Goal: Task Accomplishment & Management: Use online tool/utility

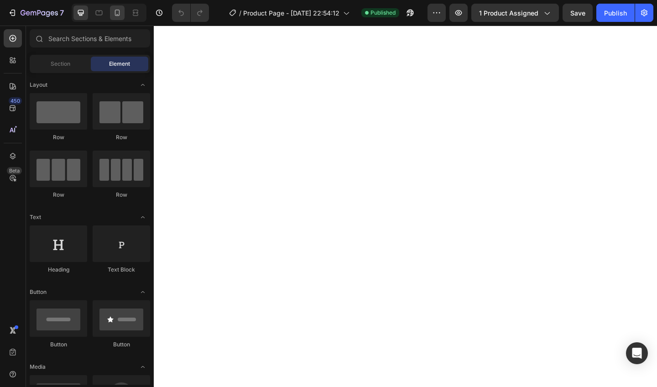
click at [118, 11] on icon at bounding box center [117, 12] width 9 height 9
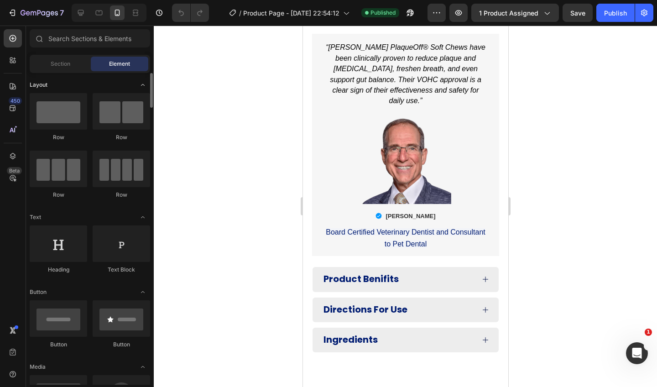
scroll to position [875, 0]
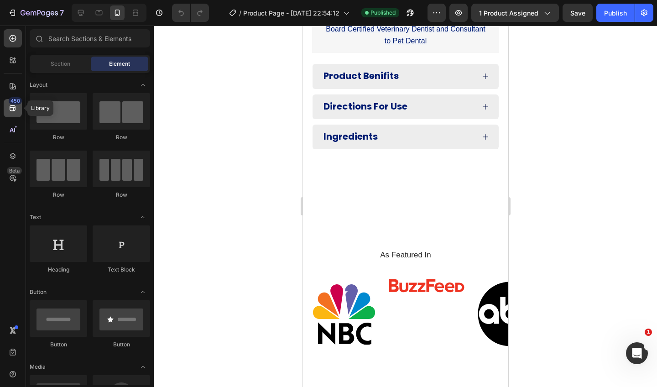
click at [11, 104] on div "450" at bounding box center [15, 100] width 13 height 7
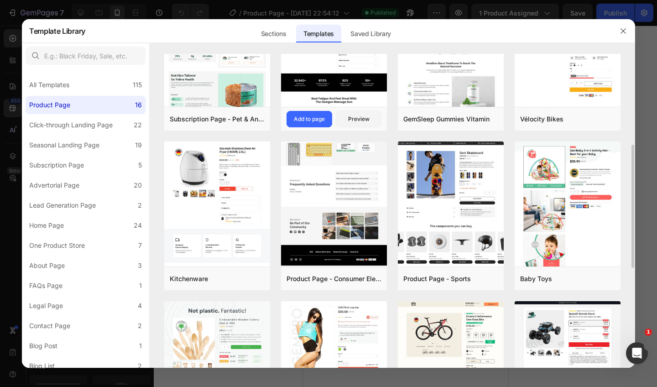
scroll to position [108, 0]
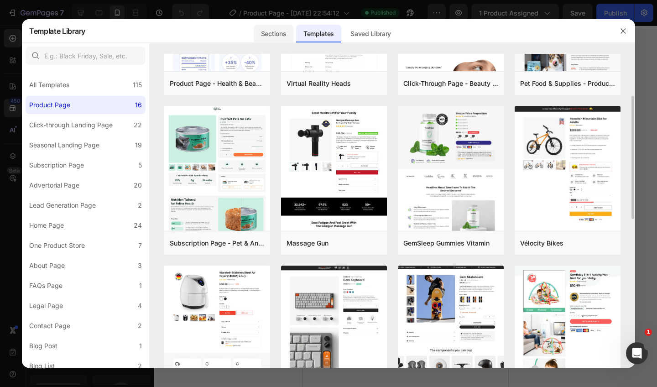
click at [285, 37] on div "Sections" at bounding box center [274, 34] width 40 height 18
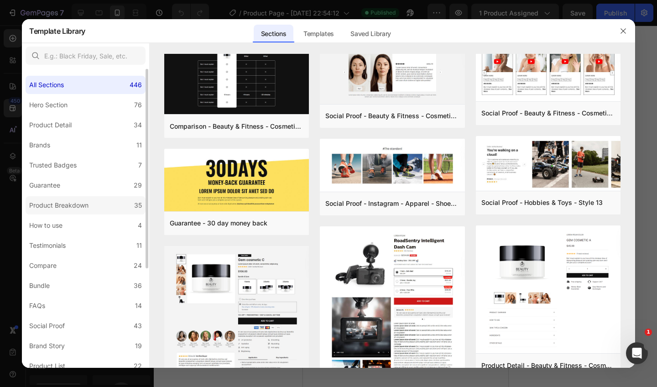
scroll to position [15, 0]
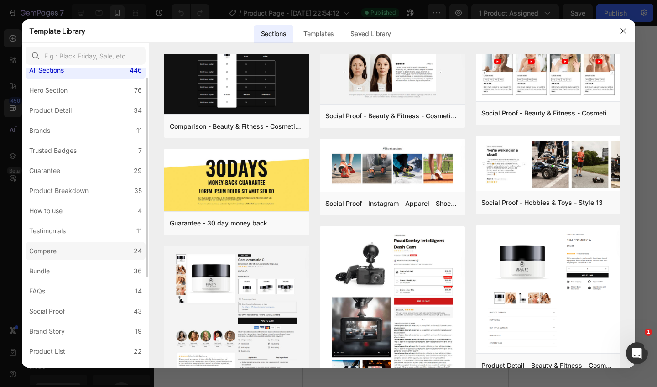
click at [70, 257] on label "Compare 24" at bounding box center [86, 251] width 120 height 18
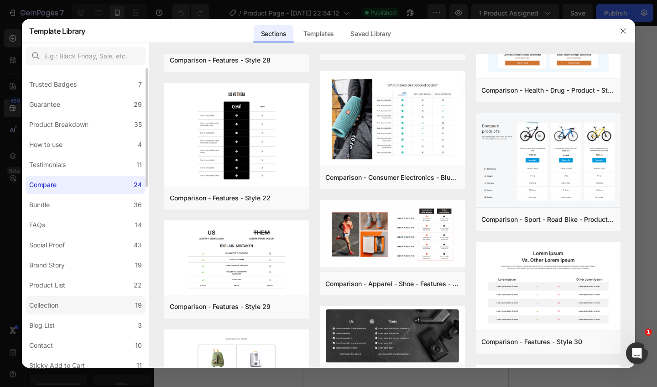
scroll to position [0, 0]
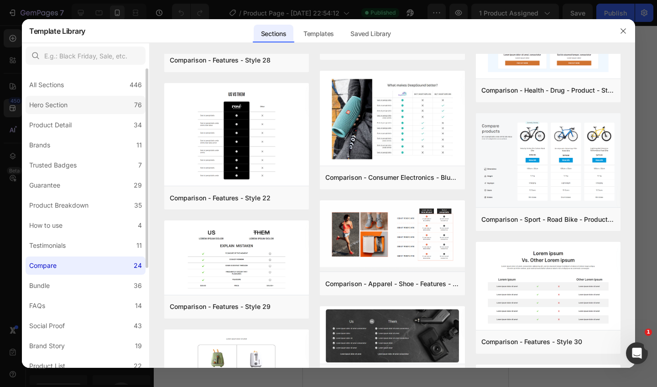
click at [106, 109] on label "Hero Section 76" at bounding box center [86, 105] width 120 height 18
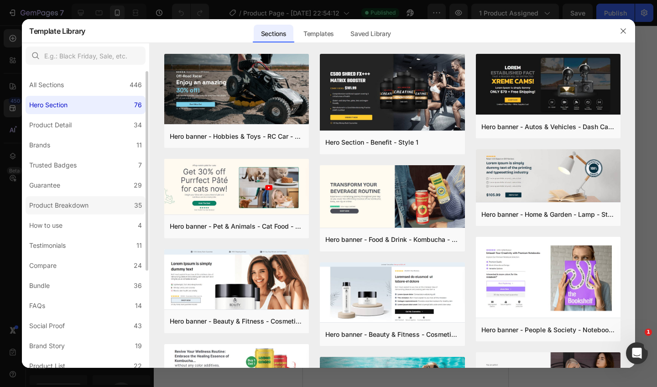
scroll to position [4, 0]
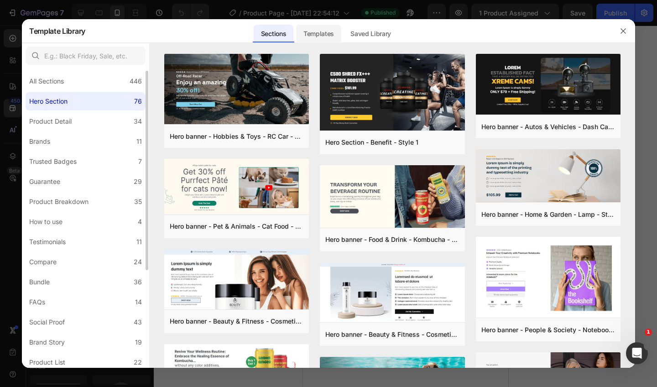
click at [321, 28] on div "Templates" at bounding box center [318, 34] width 45 height 18
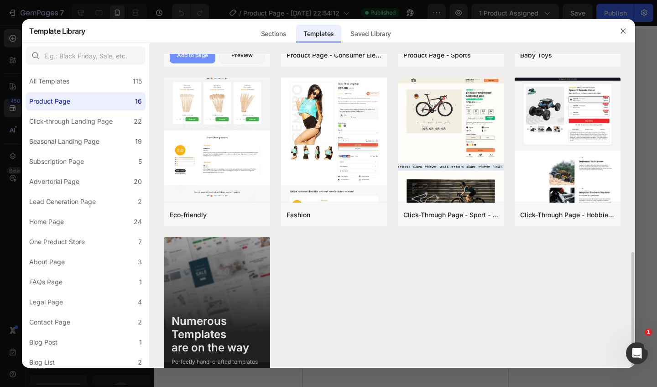
scroll to position [373, 0]
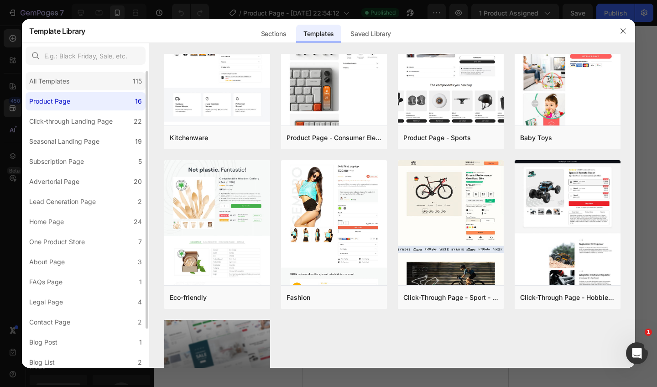
click at [84, 80] on div "All Templates 115" at bounding box center [86, 81] width 120 height 18
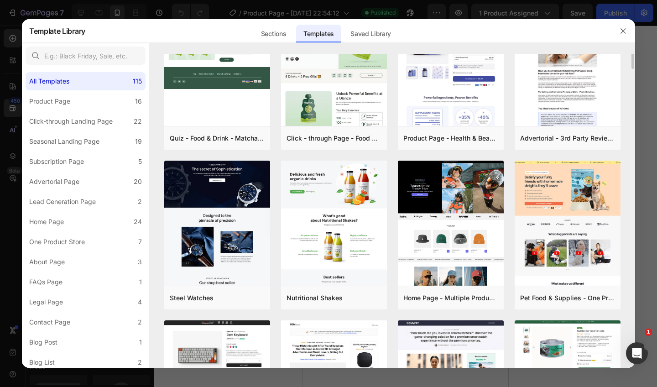
scroll to position [0, 0]
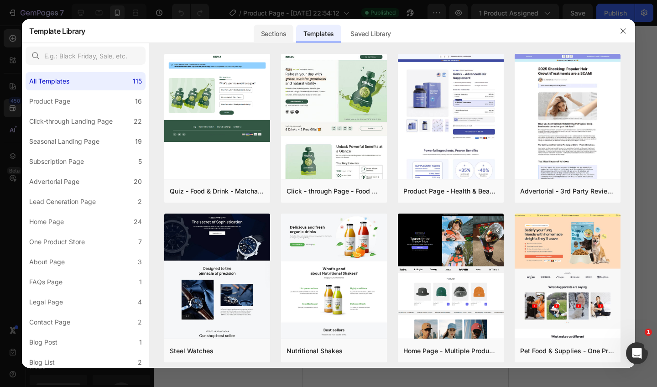
click at [277, 37] on div "Sections" at bounding box center [274, 34] width 40 height 18
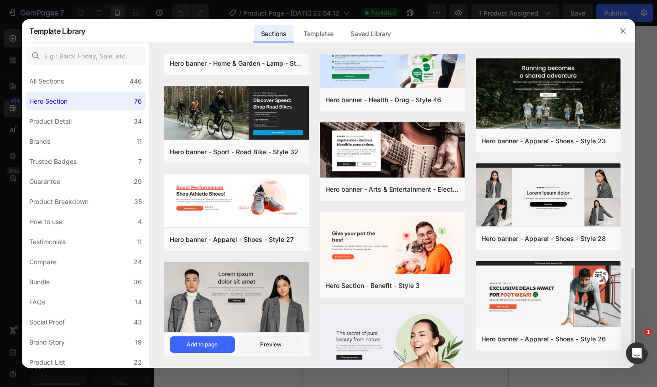
scroll to position [831, 0]
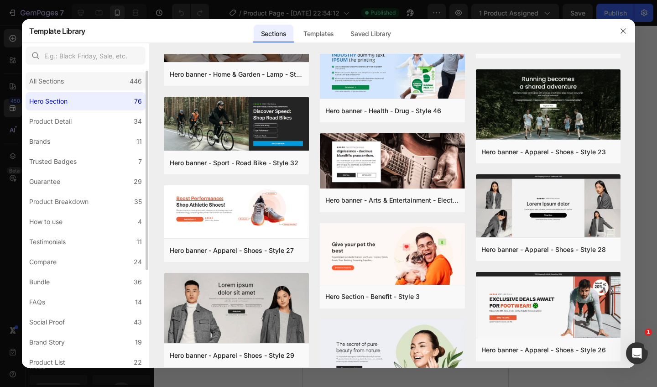
click at [75, 90] on div "All Sections 446" at bounding box center [86, 81] width 120 height 18
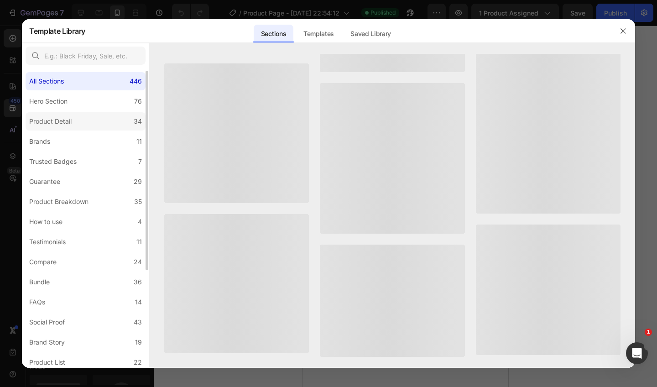
scroll to position [0, 0]
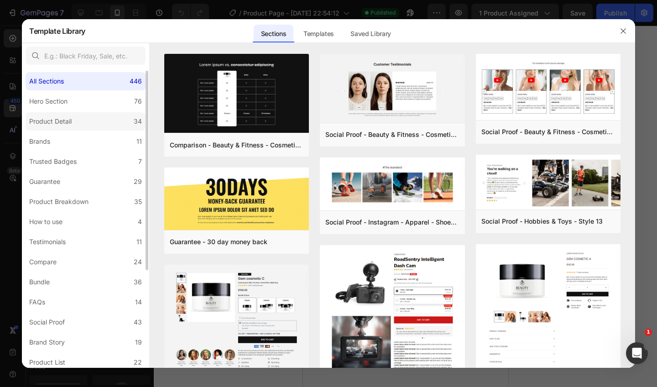
click at [102, 119] on label "Product Detail 34" at bounding box center [86, 121] width 120 height 18
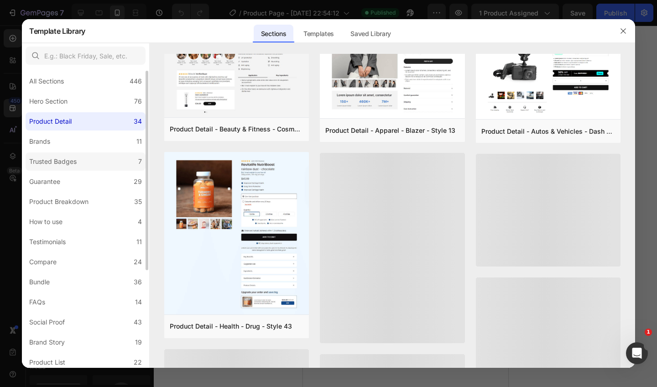
scroll to position [545, 0]
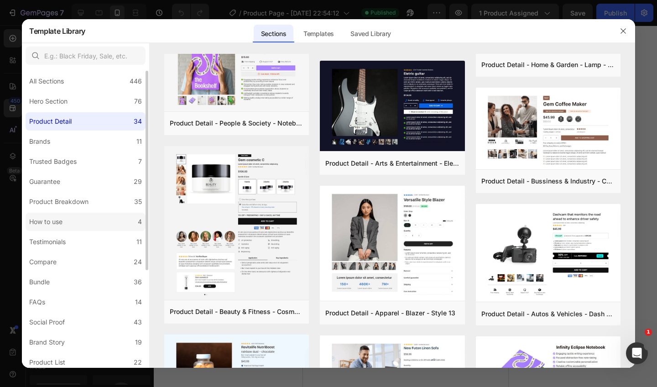
click at [73, 216] on label "How to use 4" at bounding box center [86, 222] width 120 height 18
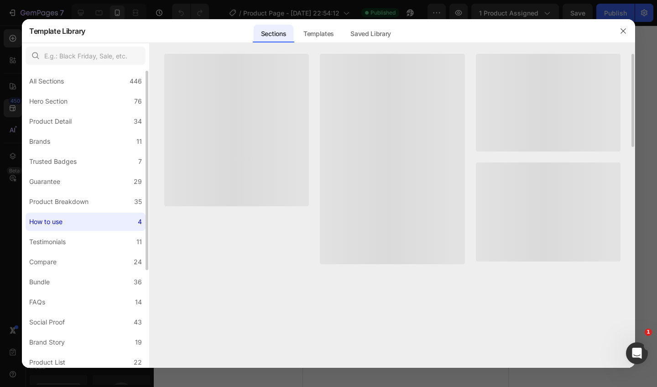
scroll to position [0, 0]
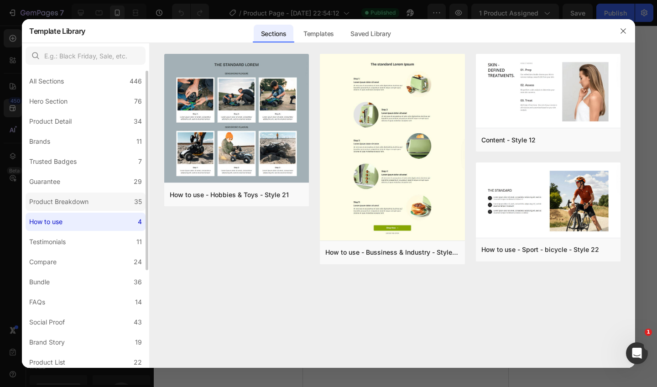
click at [58, 204] on div "Product Breakdown" at bounding box center [58, 201] width 59 height 11
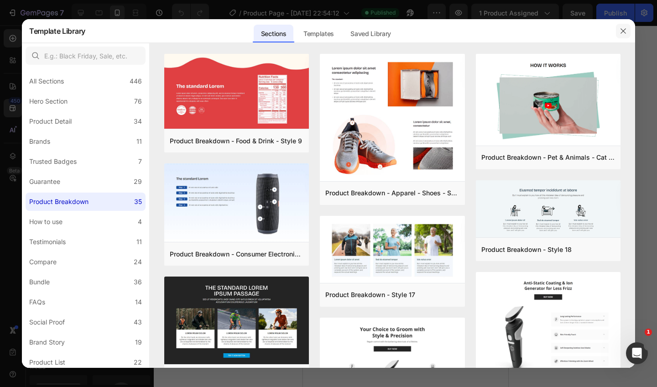
click at [627, 26] on button "button" at bounding box center [623, 31] width 15 height 15
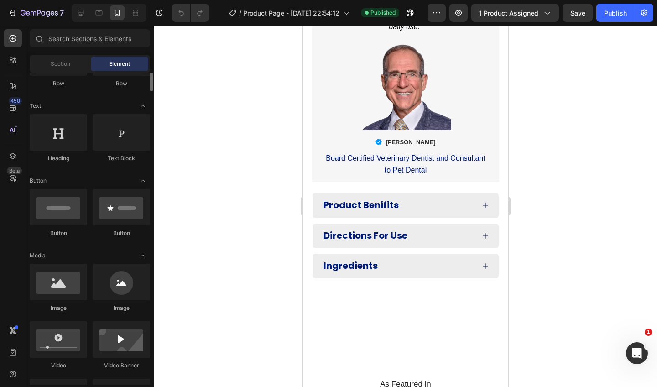
scroll to position [164, 0]
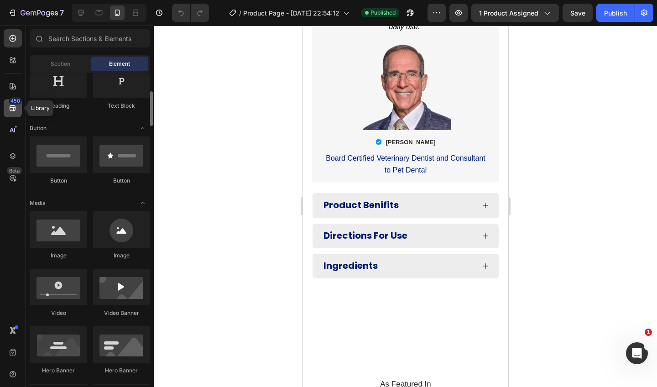
click at [11, 107] on icon at bounding box center [13, 108] width 6 height 6
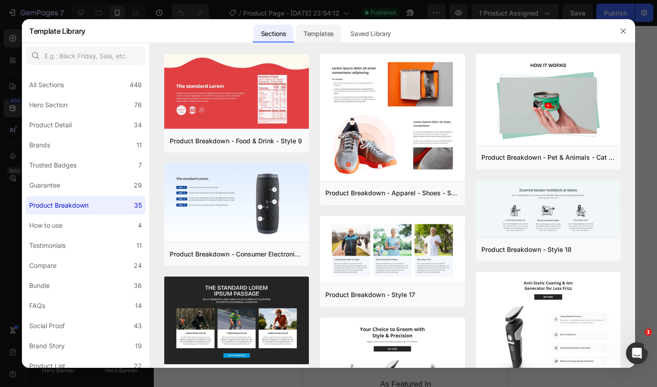
click at [315, 37] on div "Templates" at bounding box center [318, 34] width 45 height 18
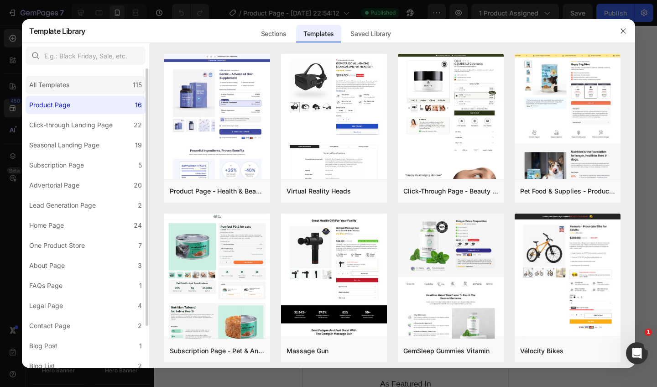
click at [89, 80] on div "All Templates 115" at bounding box center [86, 85] width 120 height 18
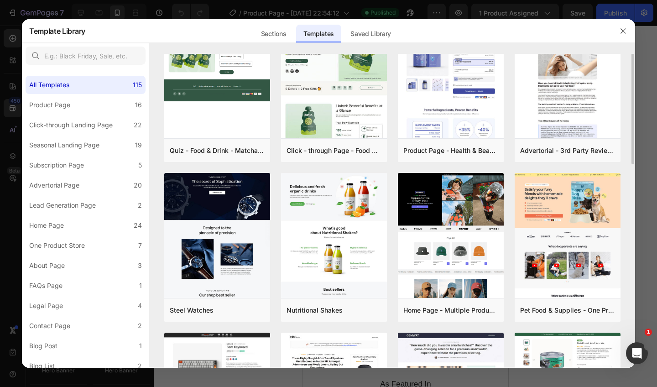
scroll to position [0, 0]
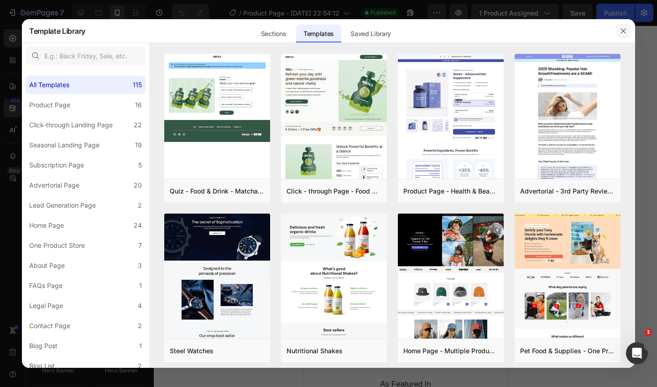
click at [629, 33] on button "button" at bounding box center [623, 31] width 15 height 15
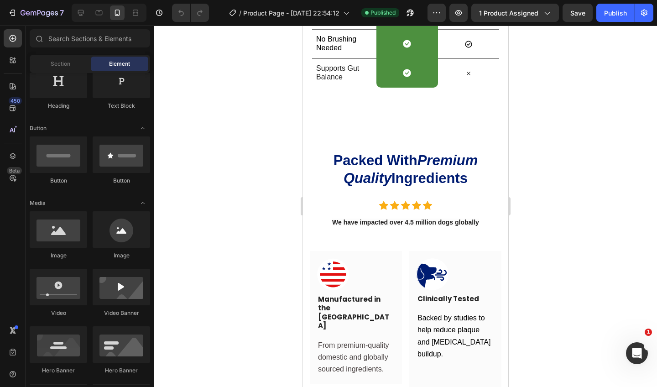
scroll to position [1400, 0]
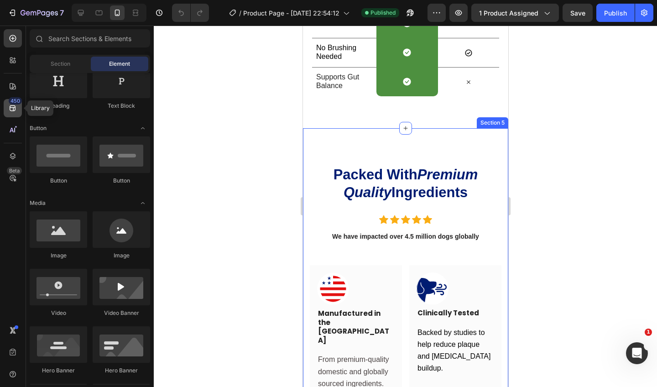
click at [11, 110] on icon at bounding box center [12, 108] width 9 height 9
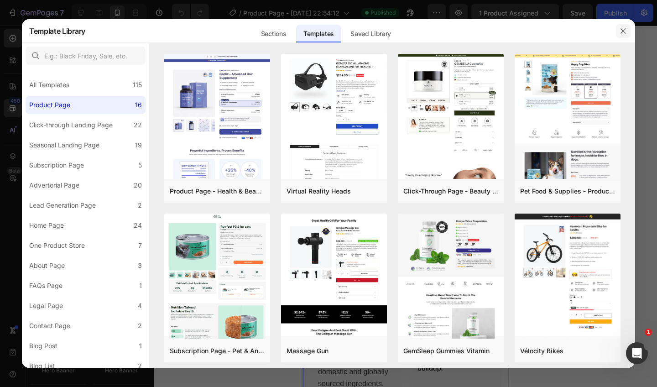
click at [626, 27] on icon "button" at bounding box center [623, 30] width 7 height 7
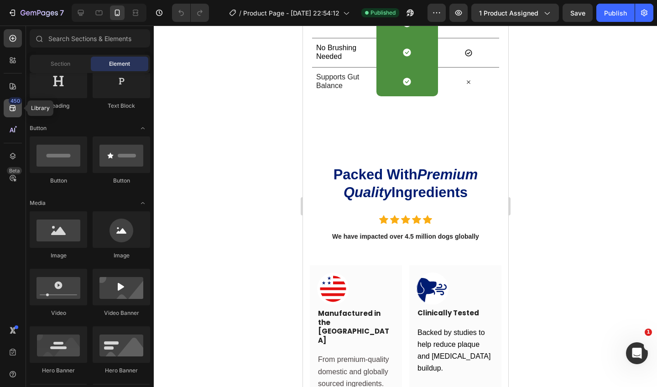
click at [14, 107] on icon at bounding box center [12, 108] width 9 height 9
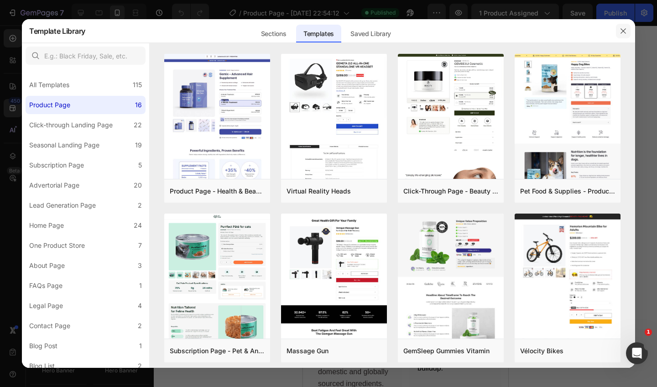
click at [619, 32] on button "button" at bounding box center [623, 31] width 15 height 15
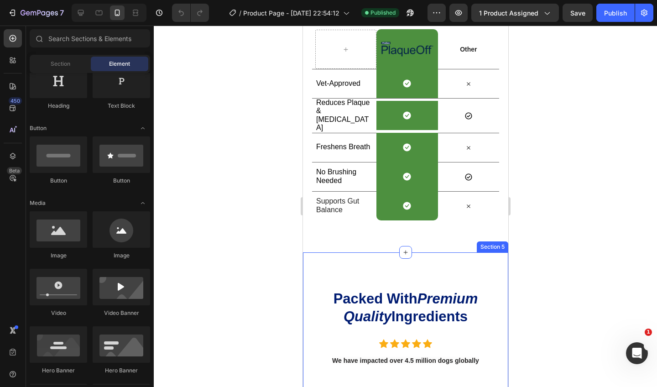
scroll to position [1273, 0]
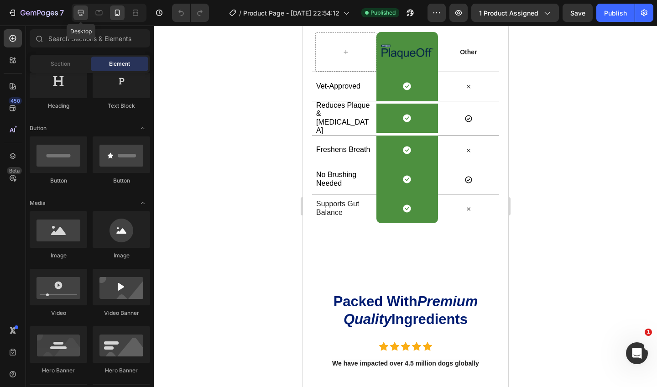
click at [86, 10] on div at bounding box center [80, 12] width 15 height 15
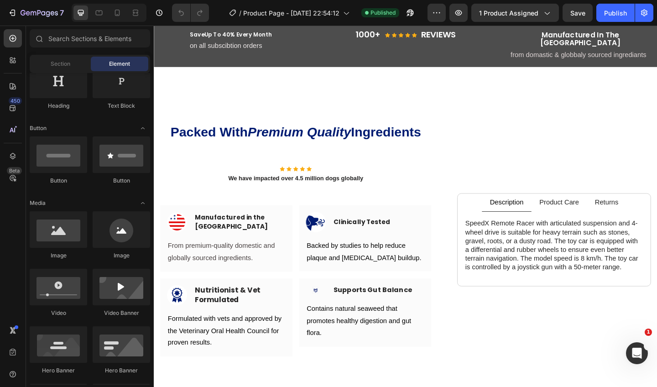
scroll to position [1486, 0]
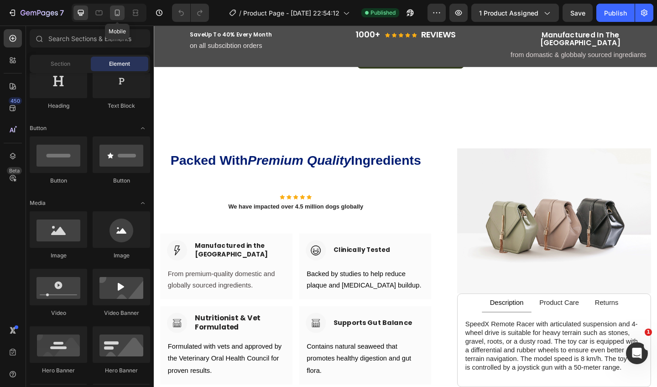
click at [121, 15] on icon at bounding box center [117, 12] width 9 height 9
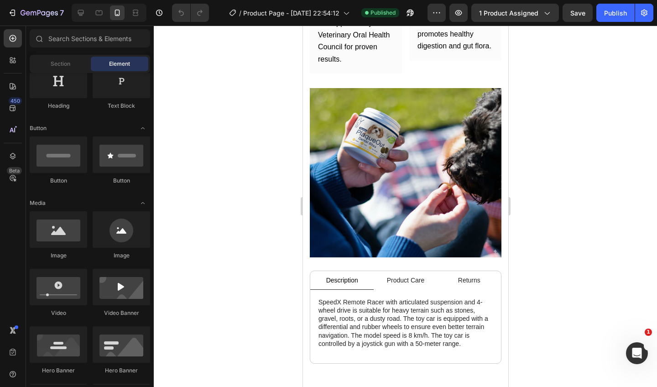
scroll to position [1895, 0]
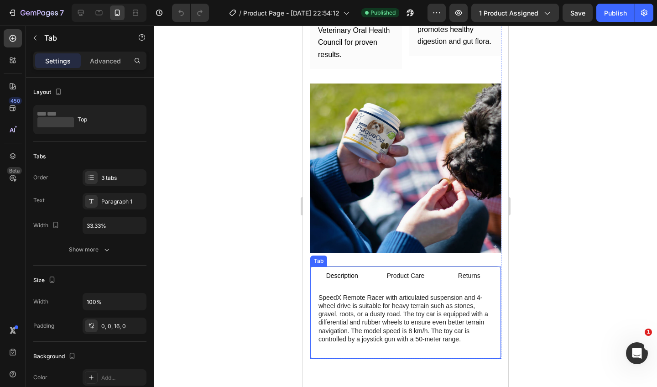
click at [438, 267] on li "Returns" at bounding box center [468, 276] width 63 height 19
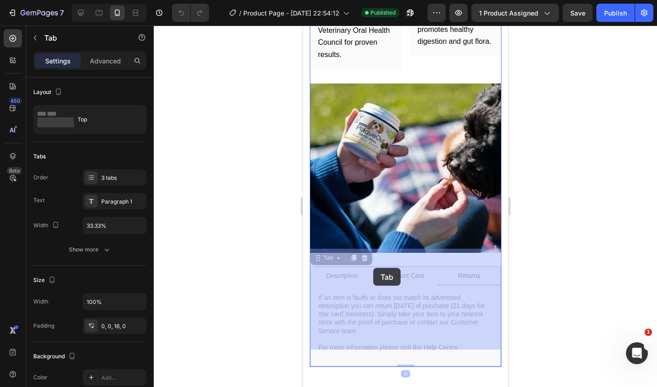
drag, startPoint x: 331, startPoint y: 241, endPoint x: 373, endPoint y: 268, distance: 49.6
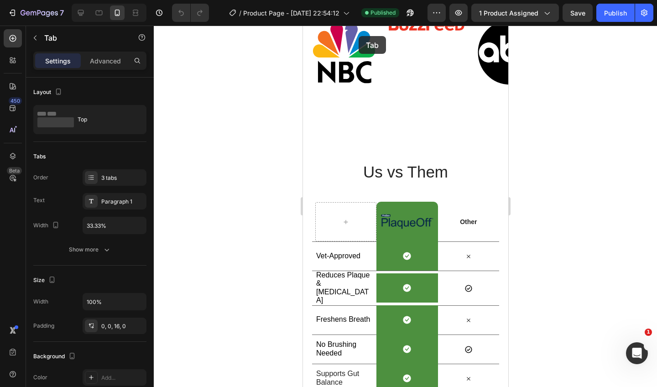
scroll to position [804, 0]
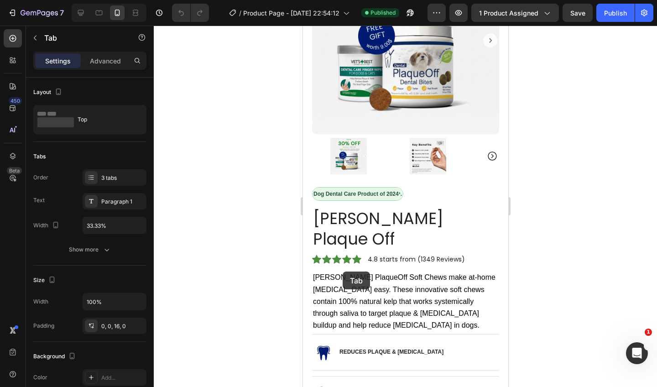
drag, startPoint x: 329, startPoint y: 344, endPoint x: 342, endPoint y: 272, distance: 73.8
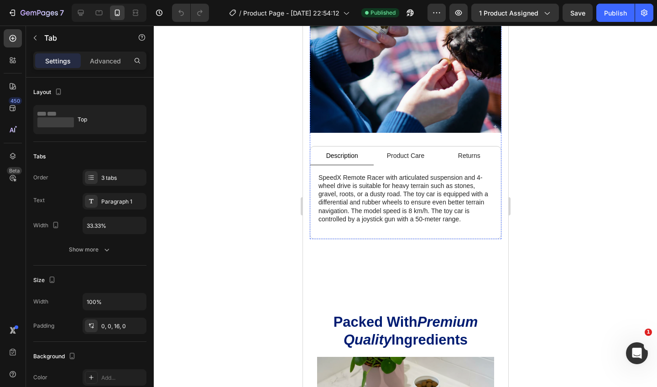
scroll to position [2016, 0]
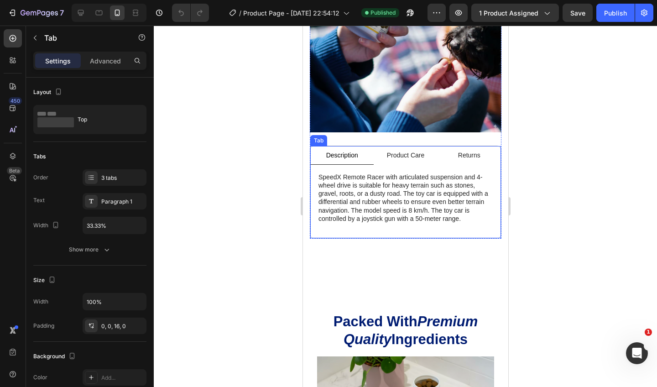
click at [378, 146] on li "Product Care" at bounding box center [404, 155] width 63 height 19
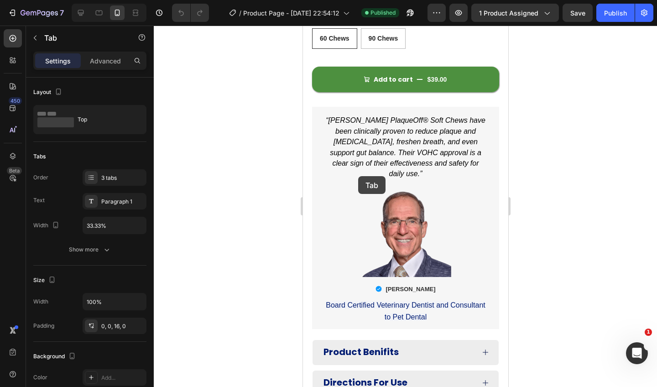
scroll to position [381, 0]
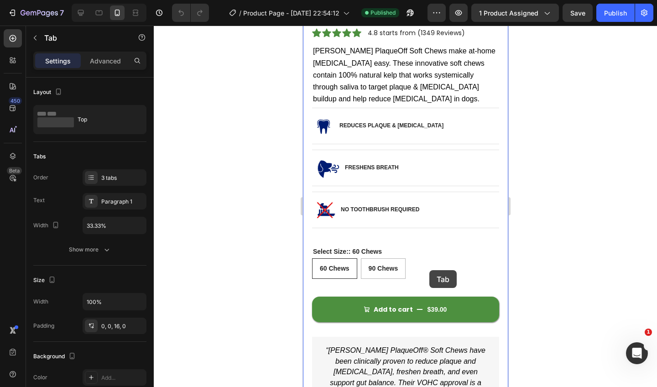
drag, startPoint x: 319, startPoint y: 118, endPoint x: 428, endPoint y: 265, distance: 183.0
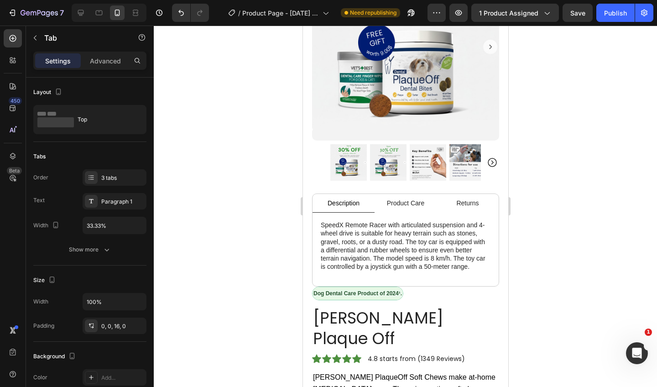
scroll to position [93, 0]
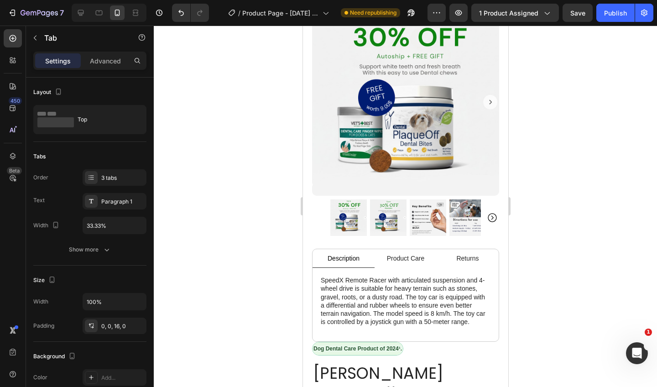
click at [376, 259] on li "Product Care" at bounding box center [405, 258] width 62 height 19
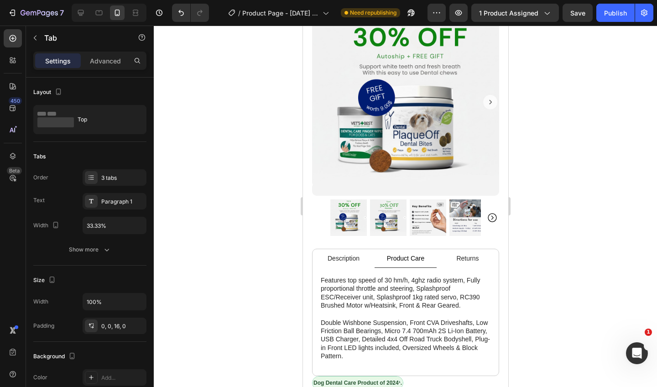
click at [320, 258] on li "Description" at bounding box center [343, 258] width 62 height 19
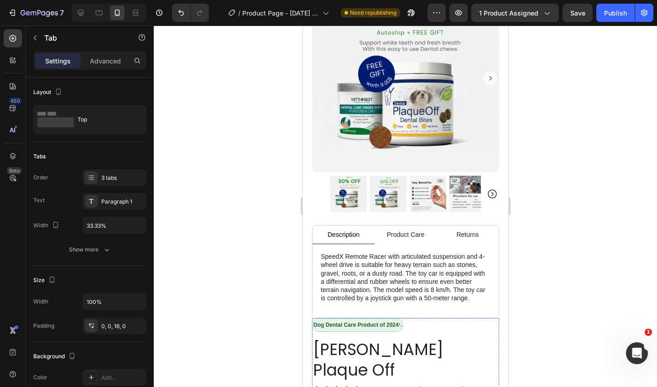
scroll to position [115, 0]
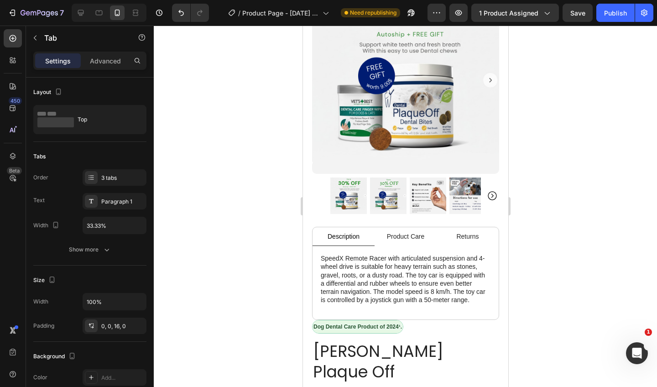
click at [438, 229] on li "Returns" at bounding box center [467, 236] width 62 height 19
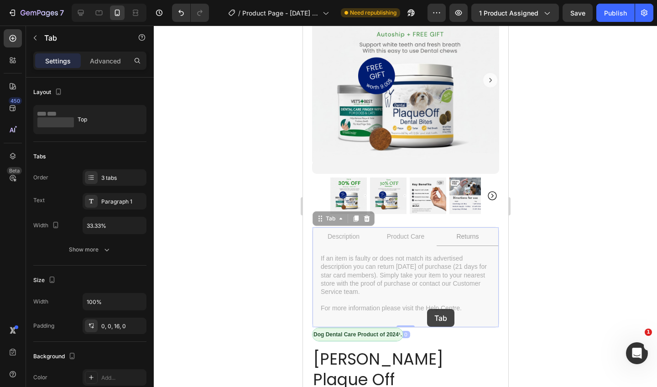
drag, startPoint x: 482, startPoint y: 232, endPoint x: 450, endPoint y: 221, distance: 33.8
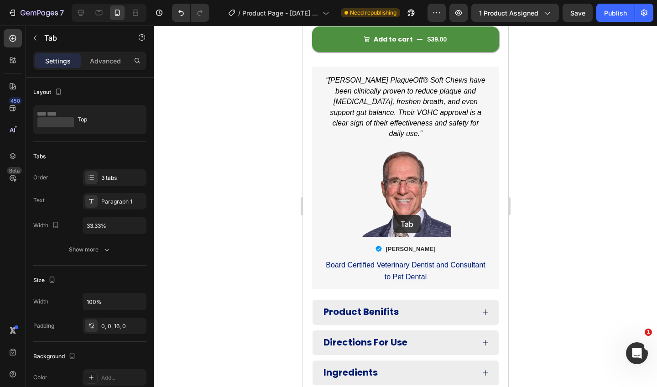
scroll to position [815, 0]
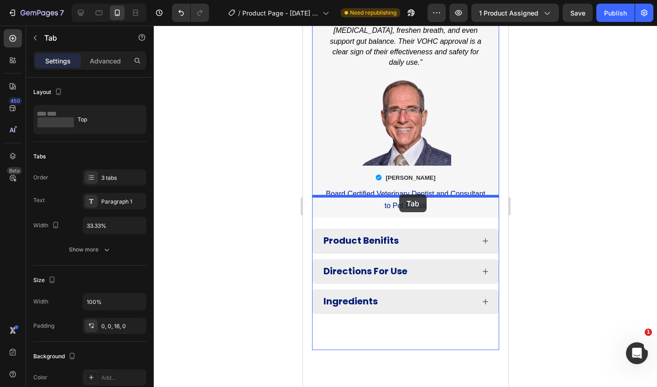
drag, startPoint x: 329, startPoint y: 215, endPoint x: 399, endPoint y: 194, distance: 72.7
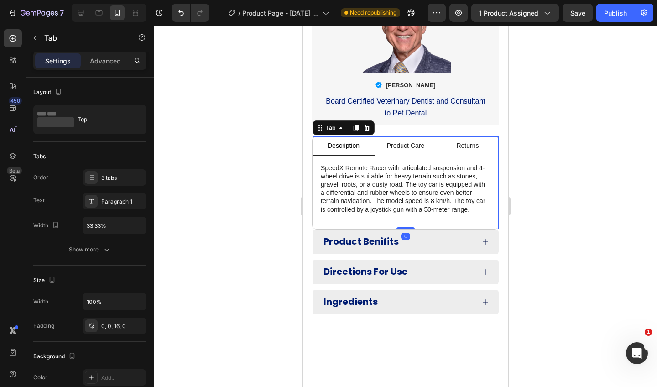
click at [550, 185] on div at bounding box center [405, 207] width 503 height 362
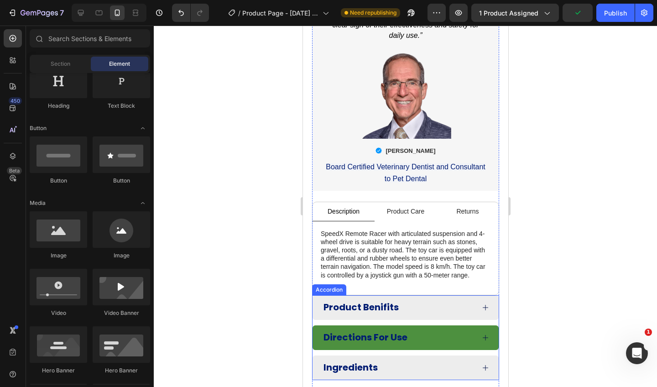
scroll to position [796, 0]
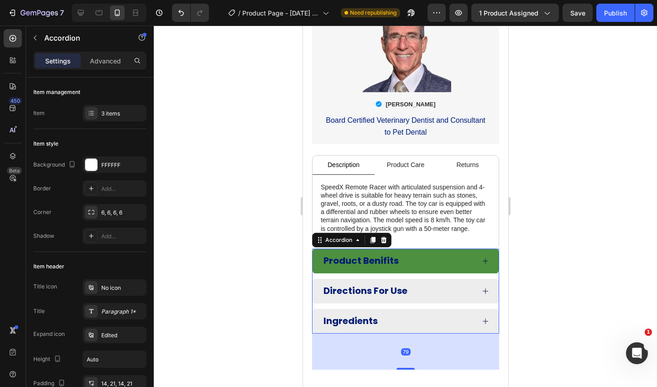
click at [487, 257] on icon at bounding box center [485, 260] width 7 height 7
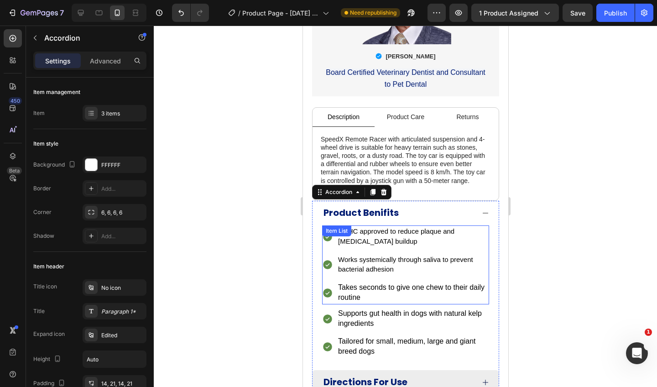
scroll to position [910, 0]
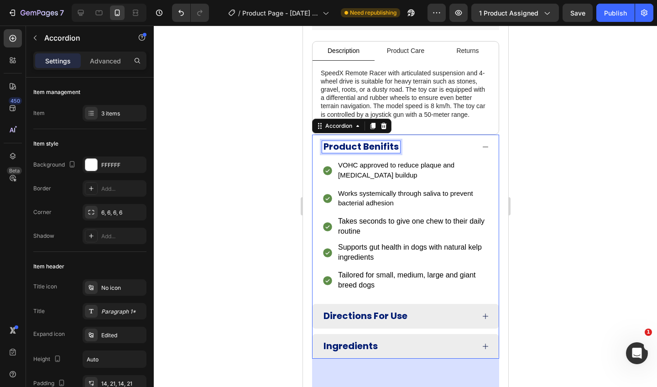
click at [391, 140] on strong "Product Benifits" at bounding box center [360, 146] width 75 height 13
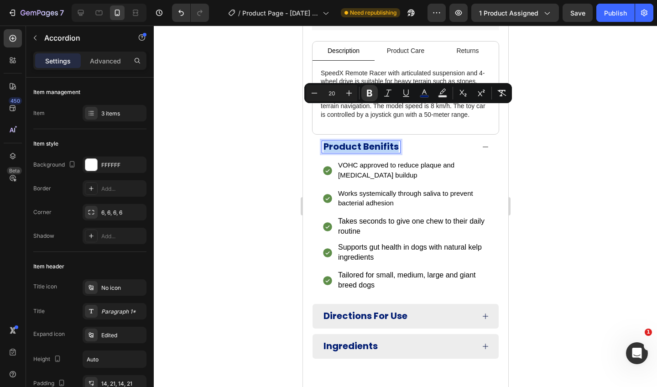
click at [391, 140] on strong "Product Benifits" at bounding box center [360, 146] width 75 height 13
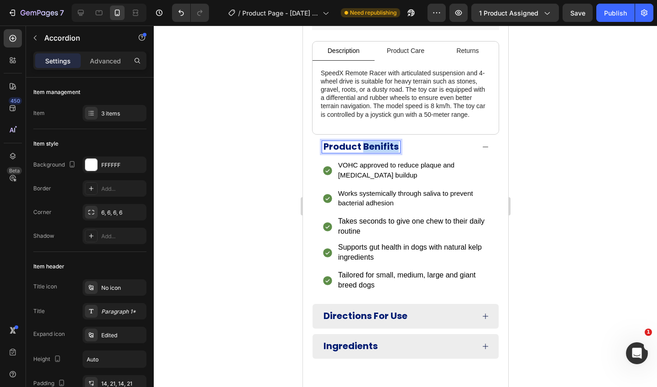
click at [391, 140] on strong "Product Benifits" at bounding box center [360, 146] width 75 height 13
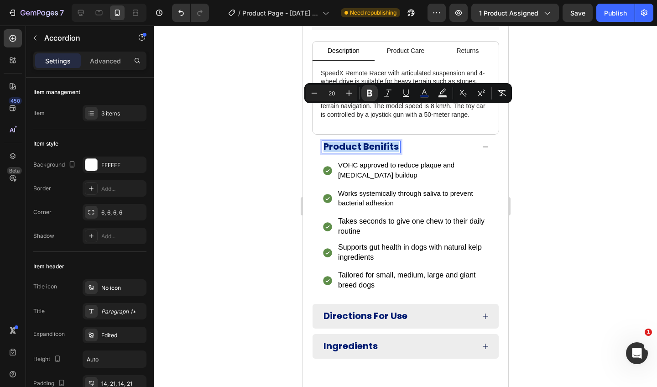
copy strong "Product Benifits"
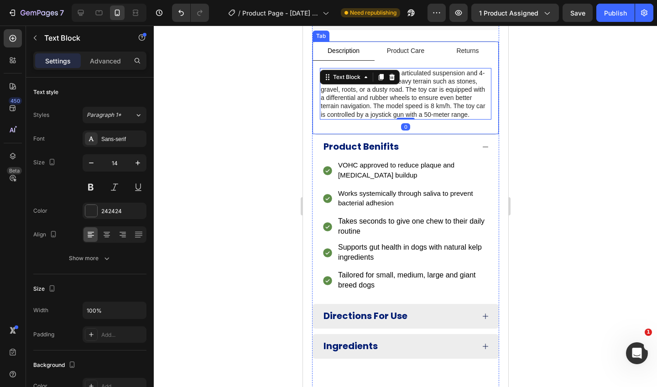
scroll to position [839, 0]
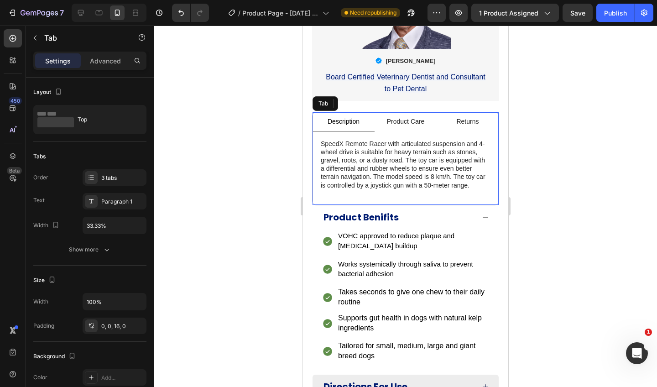
click at [349, 116] on div "Description" at bounding box center [343, 121] width 35 height 11
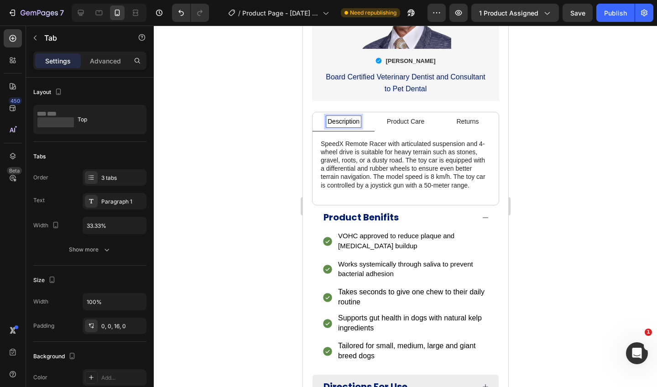
click at [349, 117] on p "Description" at bounding box center [343, 121] width 32 height 8
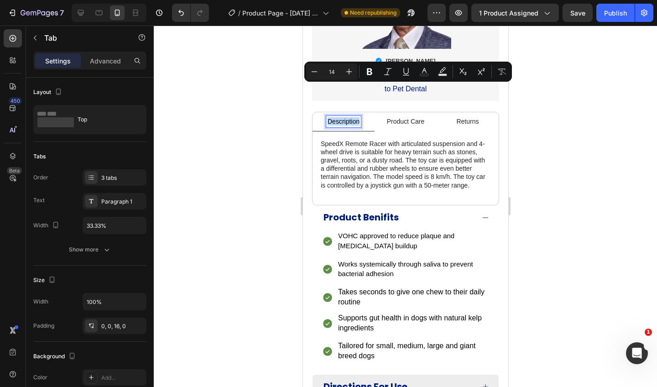
click at [349, 117] on p "Description" at bounding box center [343, 121] width 32 height 8
copy p "Description"
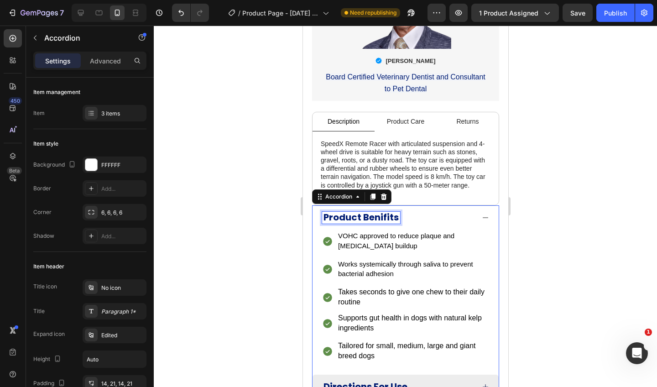
click at [350, 211] on strong "Product Benifits" at bounding box center [360, 217] width 75 height 13
click at [354, 211] on strong "Product Benifits" at bounding box center [360, 217] width 75 height 13
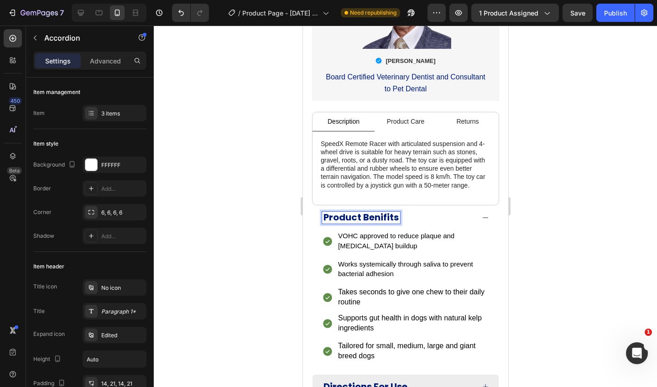
click at [354, 211] on strong "Product Benifits" at bounding box center [360, 217] width 75 height 13
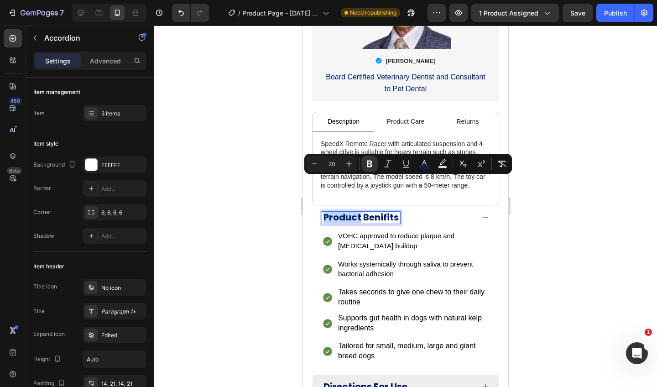
click at [354, 211] on strong "Product Benifits" at bounding box center [360, 217] width 75 height 13
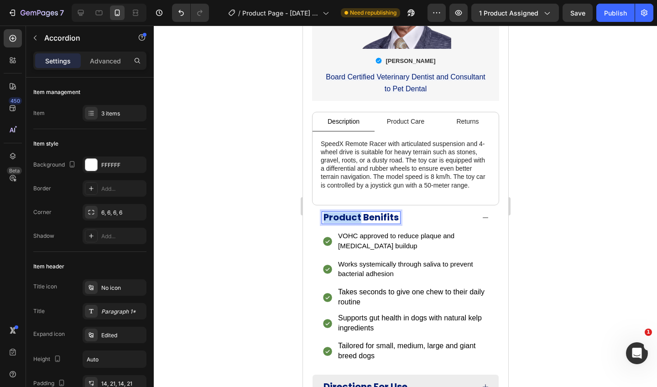
click at [354, 211] on strong "Product Benifits" at bounding box center [360, 217] width 75 height 13
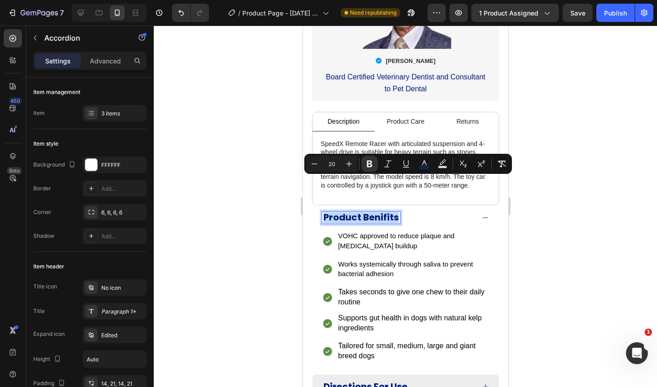
copy strong "Product Benifits"
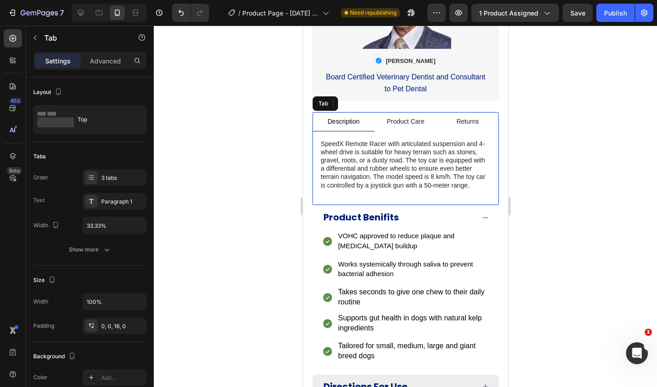
click at [354, 117] on p "Description" at bounding box center [343, 121] width 32 height 8
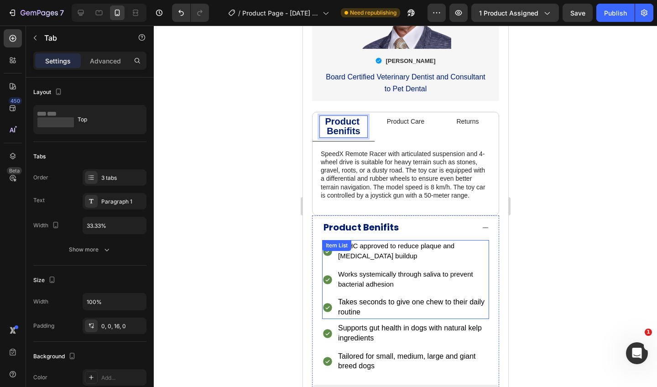
scroll to position [883, 0]
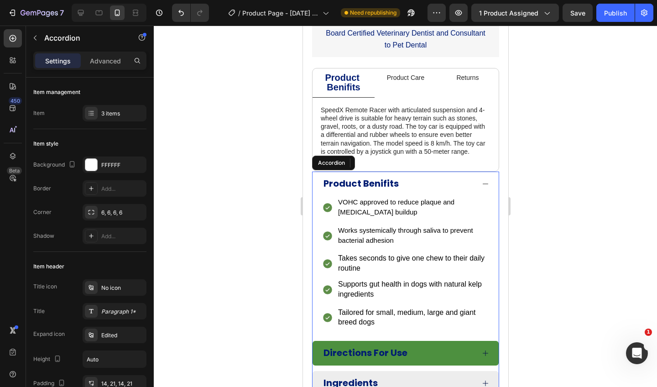
click at [383, 346] on strong "Directions For Use" at bounding box center [365, 352] width 84 height 13
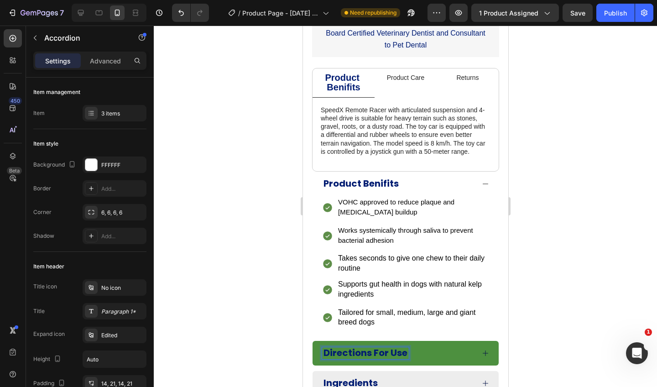
click at [383, 346] on strong "Directions For Use" at bounding box center [365, 352] width 84 height 13
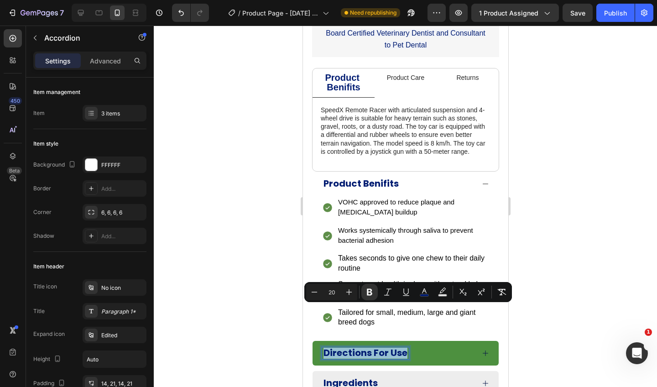
copy strong "Directions For Use"
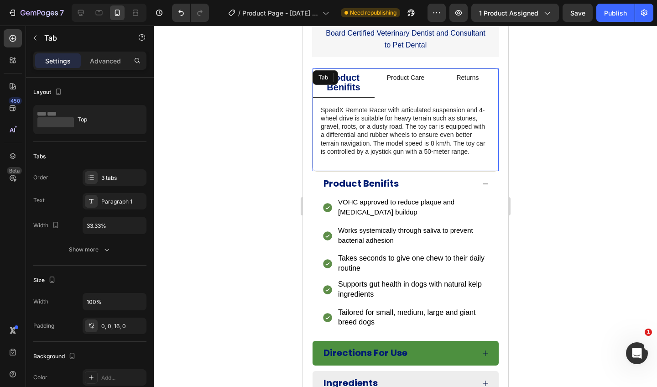
click at [416, 73] on p "Product Care" at bounding box center [405, 77] width 37 height 8
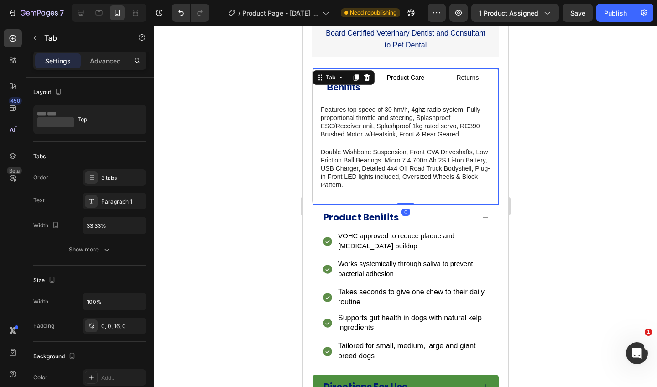
click at [407, 72] on div "Product Care" at bounding box center [405, 82] width 40 height 21
click at [409, 73] on p "Product Care" at bounding box center [405, 77] width 37 height 8
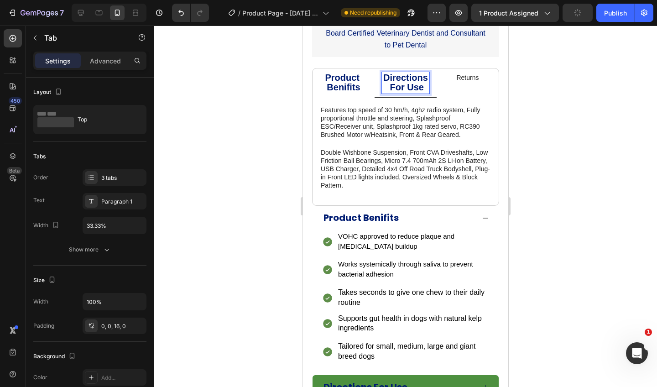
click at [445, 98] on div "SpeedX Remote Racer with articulated suspension and 4-wheel drive is suitable f…" at bounding box center [405, 148] width 186 height 100
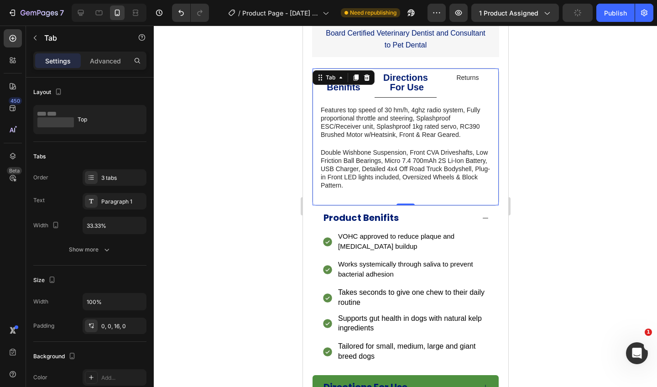
click at [472, 72] on div "Returns" at bounding box center [467, 77] width 25 height 11
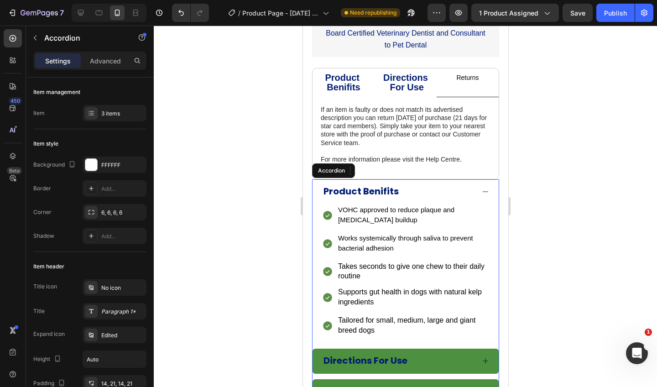
click at [358, 385] on strong "Ingredients" at bounding box center [350, 391] width 54 height 13
click at [361, 385] on strong "Ingredients" at bounding box center [350, 391] width 54 height 13
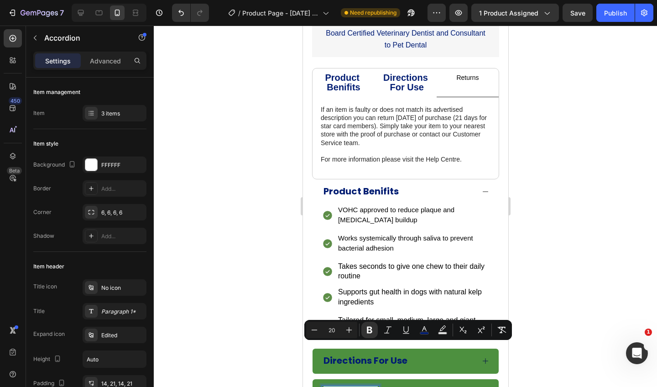
copy strong "Ingredients"
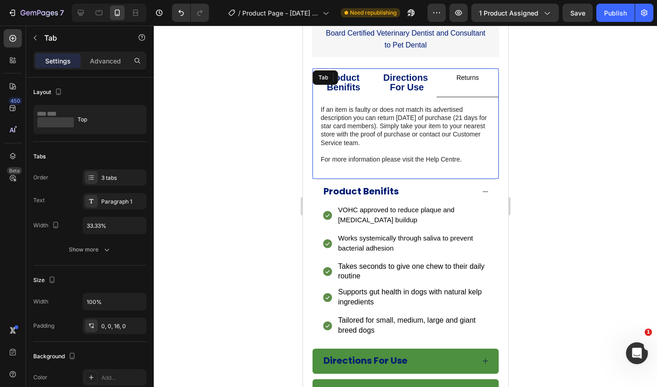
click at [466, 68] on li "Returns" at bounding box center [467, 82] width 62 height 28
click at [465, 72] on div "Returns" at bounding box center [467, 77] width 25 height 11
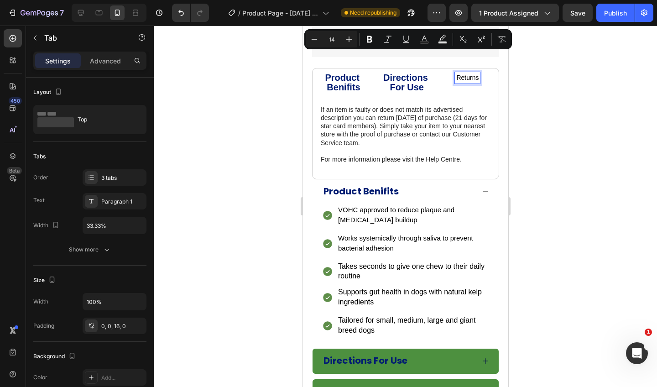
click at [478, 72] on div "Returns" at bounding box center [467, 82] width 25 height 21
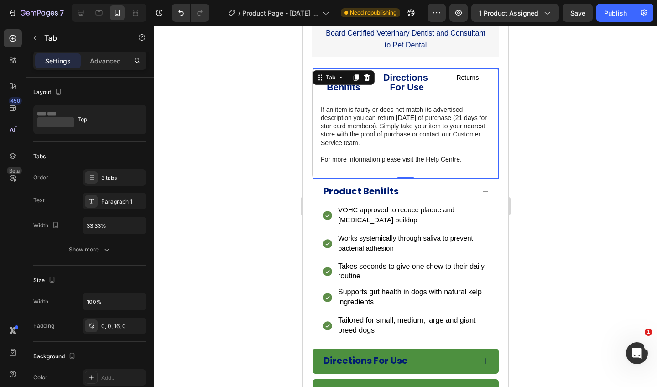
click at [474, 73] on p "Returns" at bounding box center [467, 77] width 22 height 8
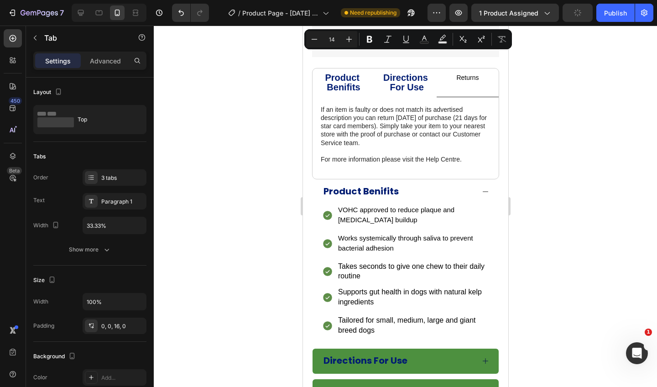
click at [475, 68] on li "Returns" at bounding box center [467, 82] width 62 height 28
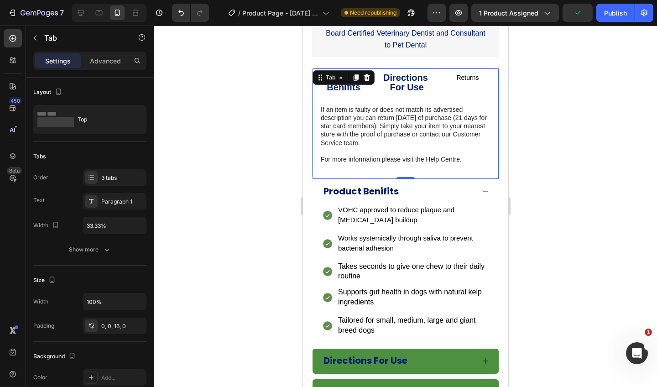
click at [473, 73] on p "Returns" at bounding box center [467, 77] width 22 height 8
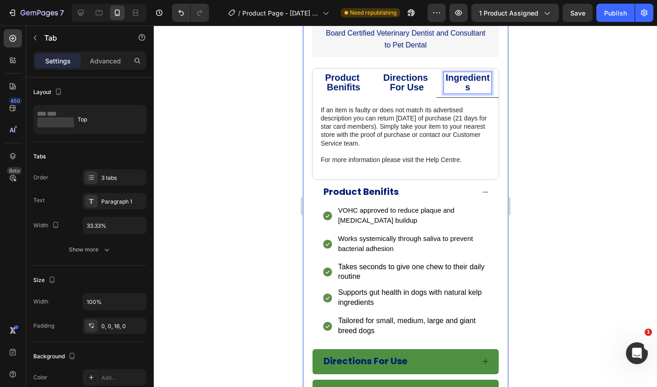
click at [536, 78] on div at bounding box center [405, 207] width 503 height 362
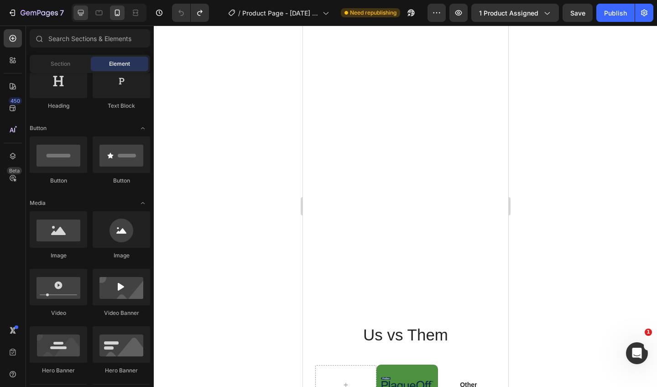
scroll to position [1608, 0]
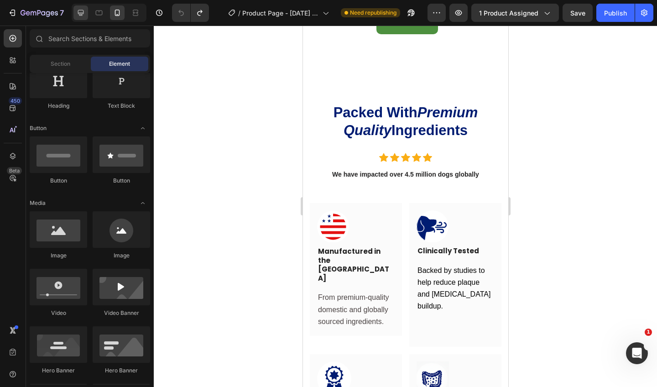
click at [77, 11] on icon at bounding box center [80, 12] width 9 height 9
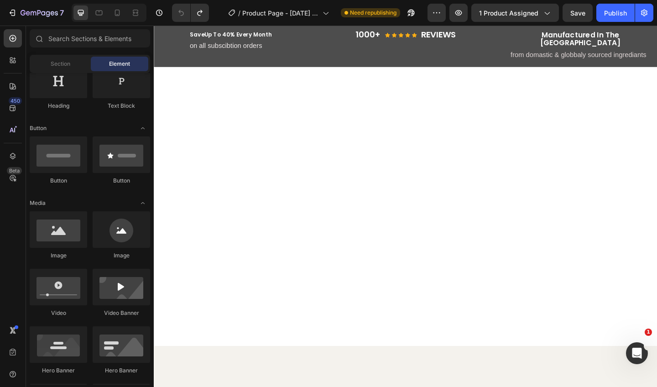
scroll to position [1200, 0]
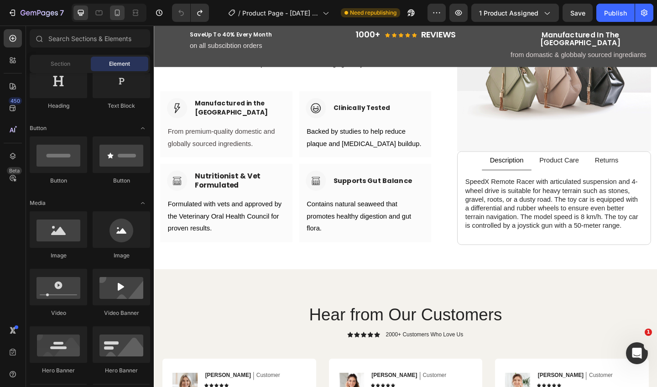
drag, startPoint x: 113, startPoint y: 14, endPoint x: 173, endPoint y: 152, distance: 150.9
click at [113, 14] on icon at bounding box center [117, 12] width 9 height 9
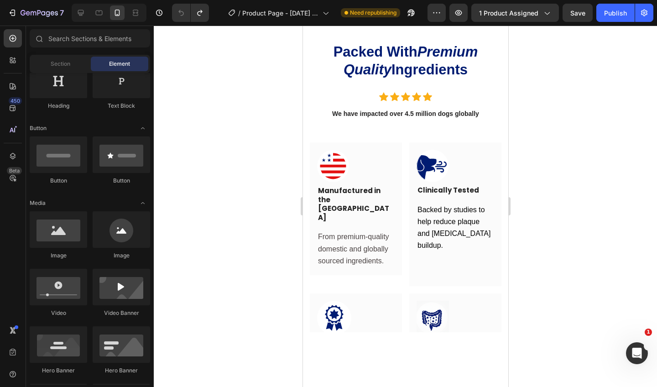
click at [118, 14] on icon at bounding box center [117, 12] width 9 height 9
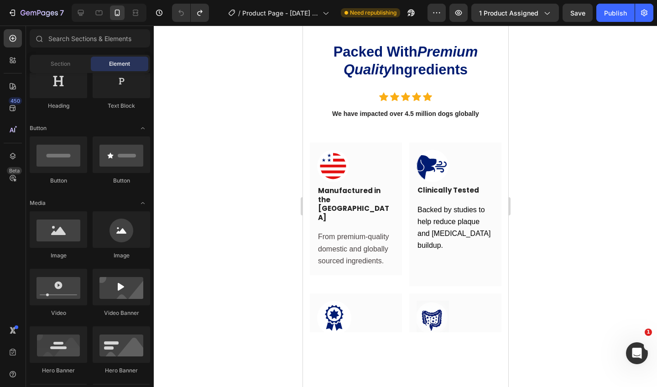
click at [118, 14] on icon at bounding box center [117, 12] width 9 height 9
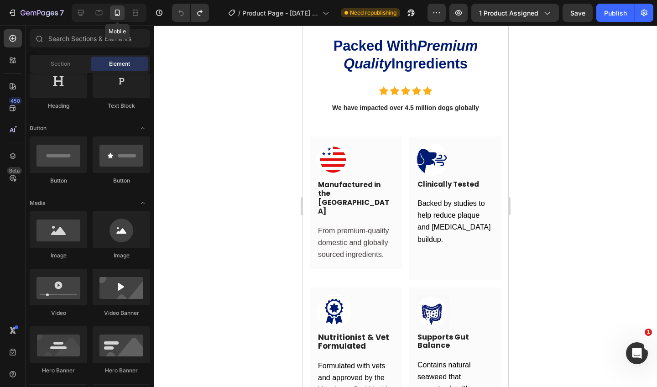
click at [118, 14] on icon at bounding box center [117, 12] width 9 height 9
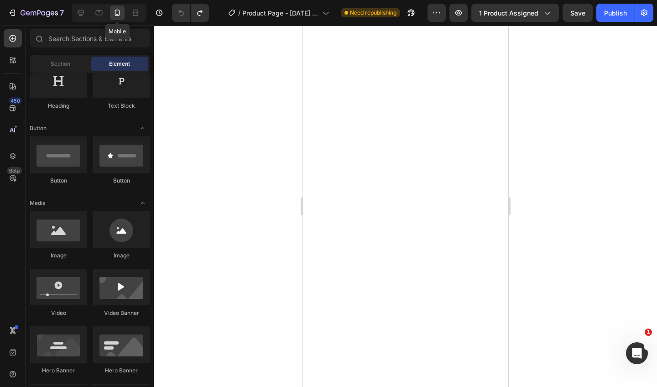
click at [118, 14] on icon at bounding box center [117, 12] width 9 height 9
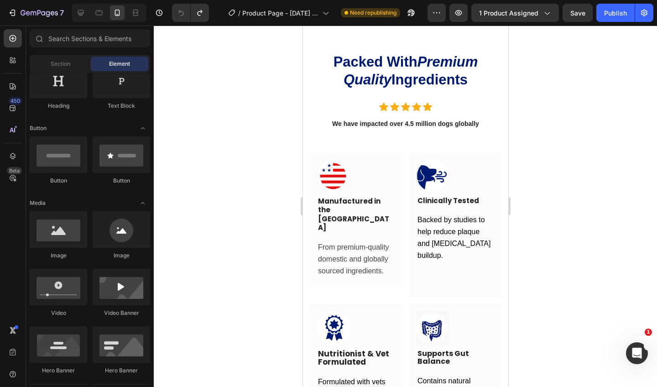
scroll to position [1053, 0]
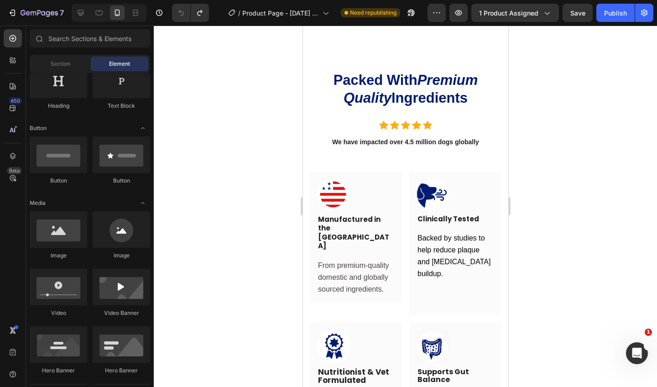
click at [571, 98] on div at bounding box center [405, 207] width 503 height 362
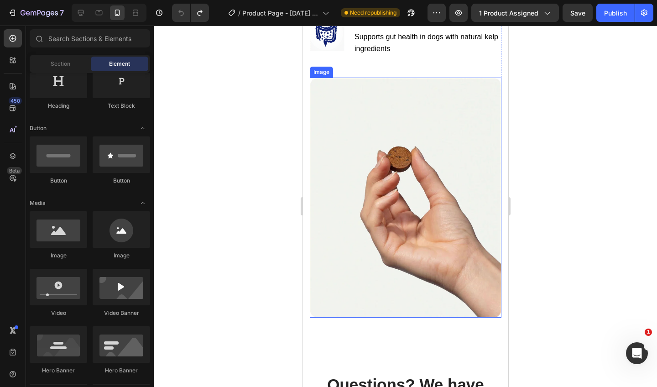
scroll to position [2604, 0]
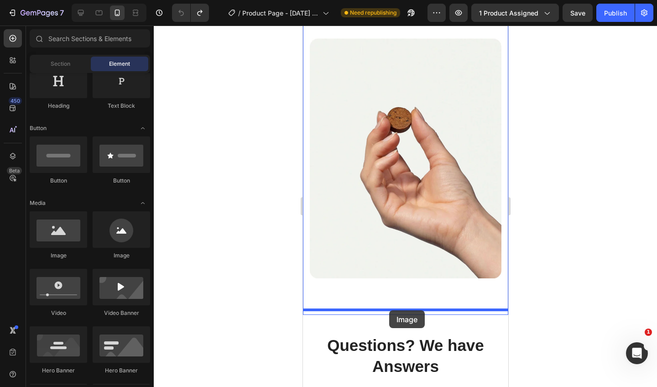
drag, startPoint x: 352, startPoint y: 261, endPoint x: 389, endPoint y: 310, distance: 61.3
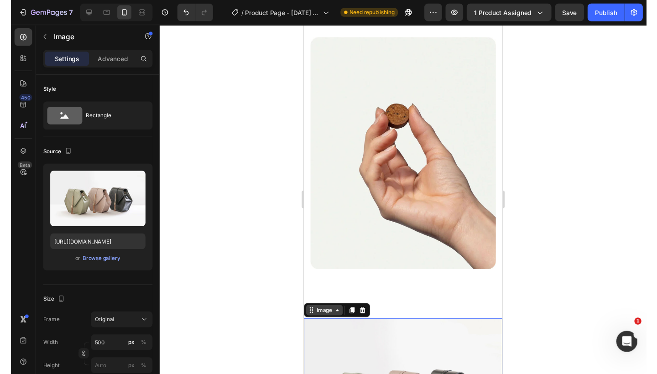
scroll to position [2715, 0]
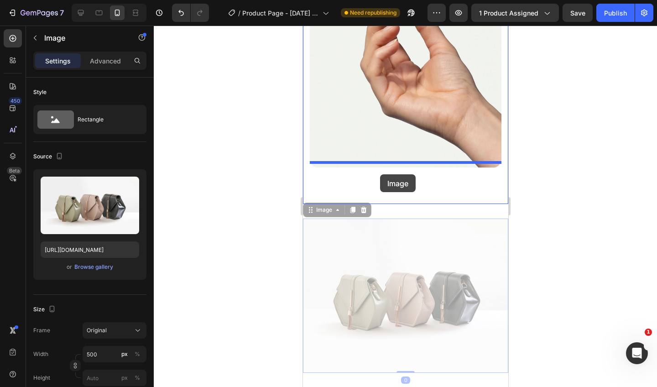
drag, startPoint x: 314, startPoint y: 206, endPoint x: 380, endPoint y: 175, distance: 72.5
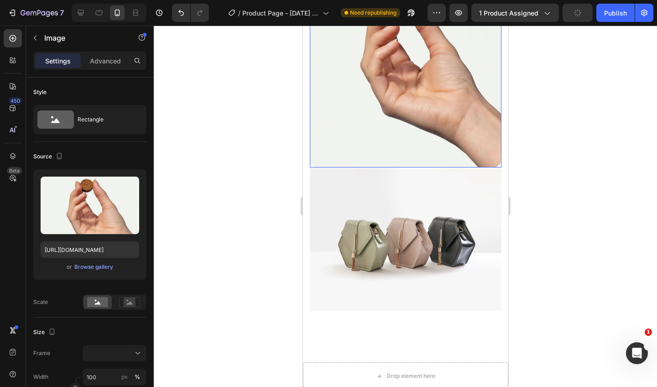
click at [401, 153] on img at bounding box center [405, 47] width 192 height 240
click at [403, 147] on img at bounding box center [405, 47] width 192 height 240
drag, startPoint x: 406, startPoint y: 160, endPoint x: 406, endPoint y: 176, distance: 16.0
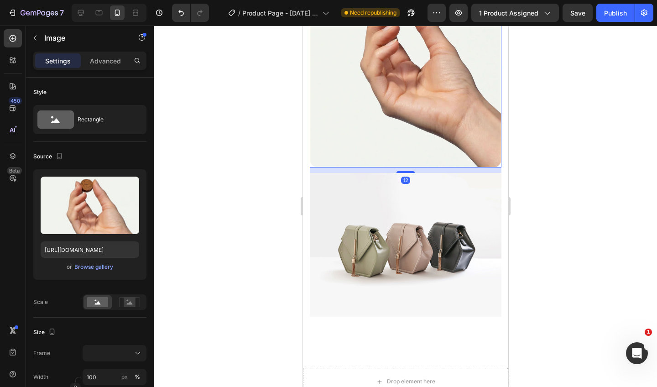
click at [406, 168] on div "12" at bounding box center [405, 170] width 192 height 5
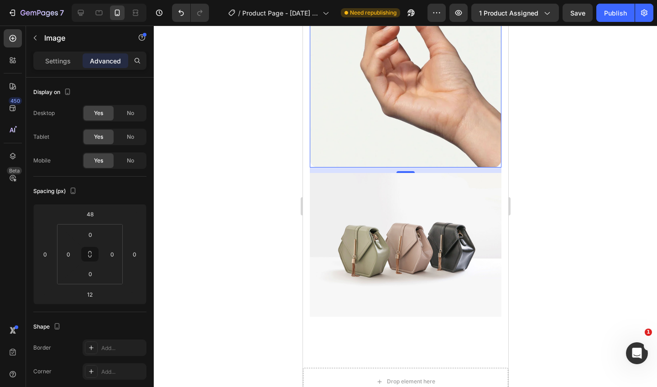
drag, startPoint x: 406, startPoint y: 167, endPoint x: 405, endPoint y: 184, distance: 17.8
click at [405, 173] on div at bounding box center [405, 172] width 18 height 2
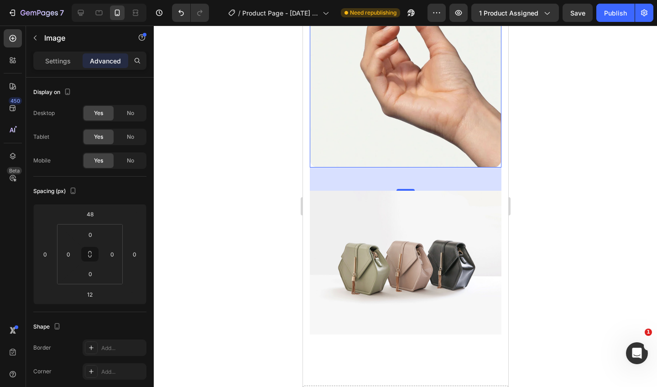
type input "51"
click at [411, 234] on img at bounding box center [405, 263] width 192 height 144
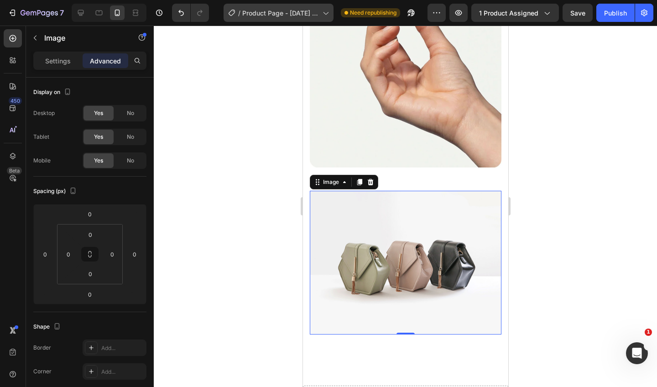
drag, startPoint x: 324, startPoint y: 10, endPoint x: 2, endPoint y: 29, distance: 321.9
click at [324, 10] on icon at bounding box center [325, 12] width 9 height 9
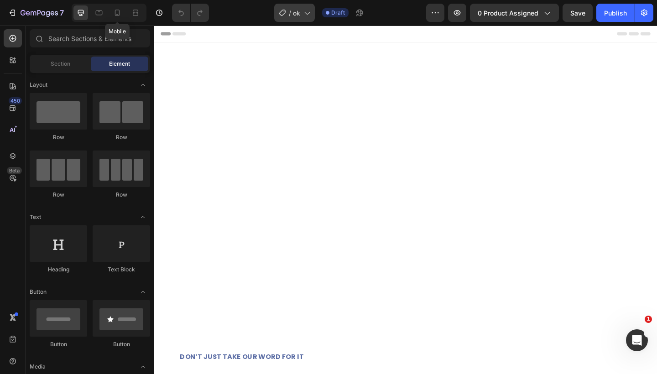
scroll to position [18, 0]
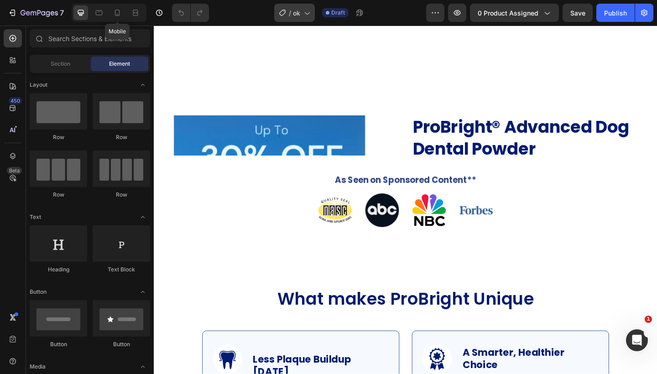
click at [299, 16] on span "ok" at bounding box center [296, 13] width 7 height 10
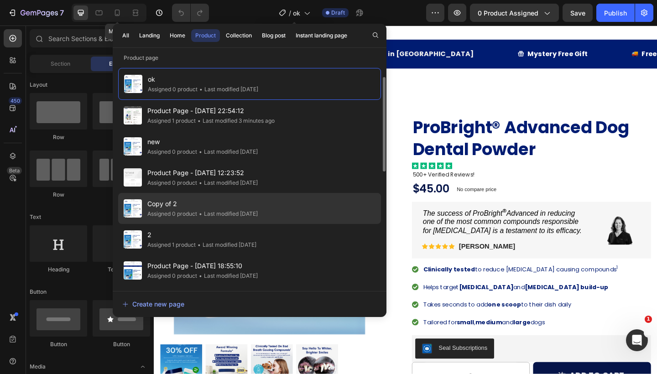
scroll to position [10, 0]
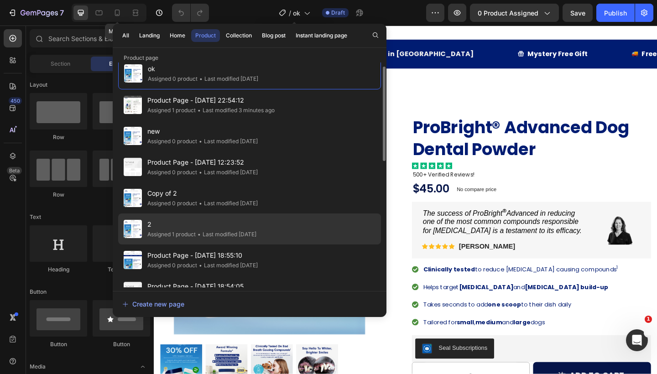
click at [247, 223] on span "2" at bounding box center [201, 224] width 109 height 11
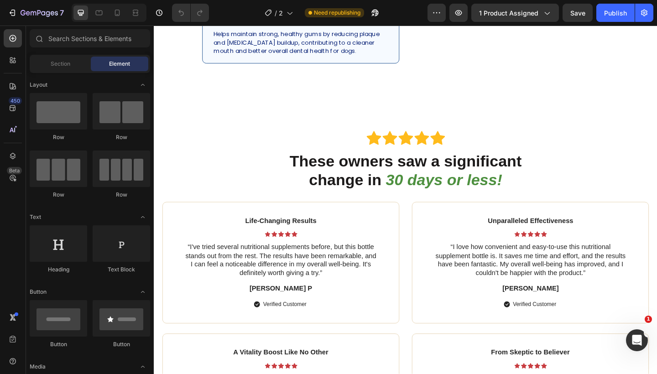
scroll to position [693, 0]
